Goal: Check status: Check status

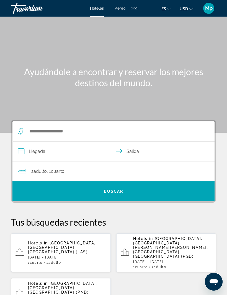
click at [198, 86] on h1 "Ayudándole a encontrar y reservar los mejores destinos del mundo." at bounding box center [113, 77] width 205 height 22
click at [209, 8] on span "Mp" at bounding box center [208, 9] width 7 height 6
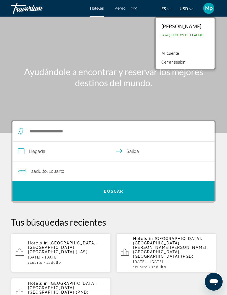
click at [179, 52] on link "Mi cuenta" at bounding box center [170, 53] width 23 height 7
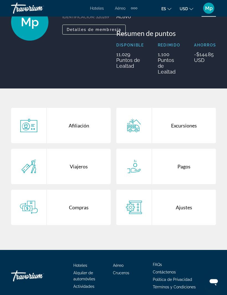
scroll to position [62, 0]
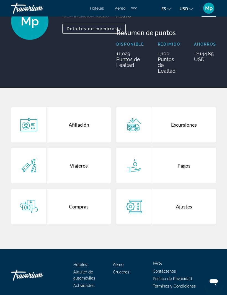
click at [83, 211] on div "Compras" at bounding box center [79, 206] width 64 height 35
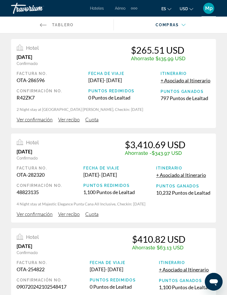
click at [76, 211] on span "Ver recibo" at bounding box center [69, 214] width 22 height 6
click at [40, 214] on span "Ver confirmación" at bounding box center [35, 214] width 36 height 6
